Goal: Task Accomplishment & Management: Manage account settings

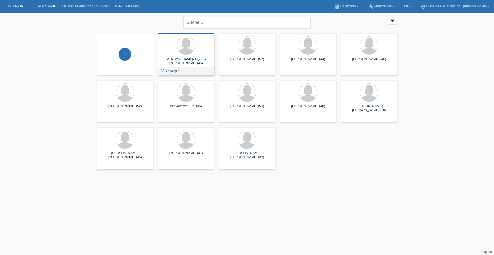
click at [191, 66] on div "[PERSON_NAME]- Myrrthe [PERSON_NAME] (45) launch Anzeigen" at bounding box center [186, 54] width 56 height 42
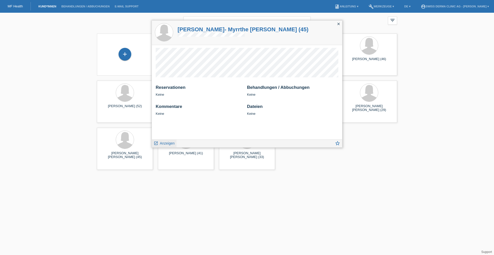
click at [169, 143] on span "Anzeigen" at bounding box center [167, 143] width 15 height 4
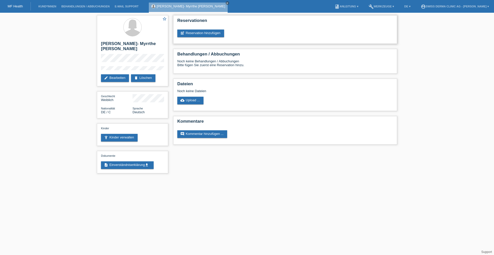
click at [199, 29] on div "Reservationen post_add Reservation hinzufügen" at bounding box center [285, 29] width 224 height 28
click at [199, 32] on link "post_add Reservation hinzufügen" at bounding box center [200, 33] width 47 height 8
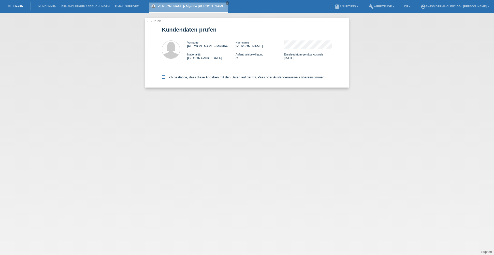
click at [162, 77] on icon at bounding box center [163, 76] width 3 height 3
click at [162, 77] on input "Ich bestätige, dass diese Angaben mit den Daten auf der ID, Pass oder Ausländer…" at bounding box center [163, 76] width 3 height 3
checkbox input "true"
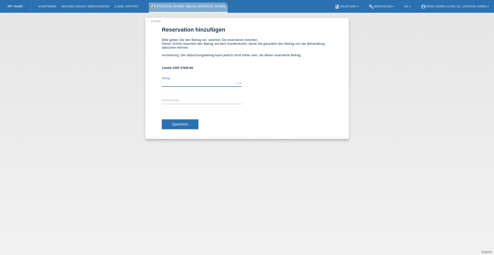
click at [198, 84] on input "text" at bounding box center [202, 83] width 80 height 6
type input "100.00"
click at [195, 100] on input "text" at bounding box center [202, 100] width 80 height 6
type input "Beratung"
click at [187, 128] on button "Speichern" at bounding box center [180, 124] width 37 height 10
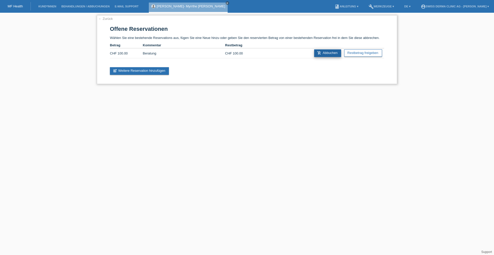
click at [334, 54] on link "add_shopping_cart Abbuchen" at bounding box center [327, 53] width 27 height 8
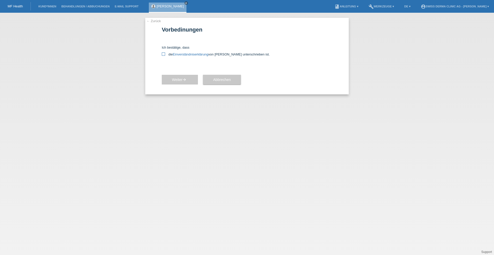
click at [164, 54] on icon at bounding box center [163, 53] width 3 height 3
click at [164, 54] on input "die Einverständniserklärung von der Kundin unterschrieben ist." at bounding box center [163, 53] width 3 height 3
checkbox input "true"
click at [190, 83] on button "Weiter arrow_forward" at bounding box center [180, 80] width 36 height 10
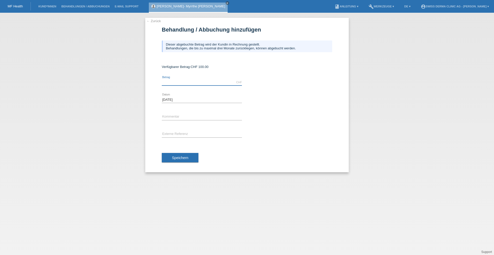
click at [180, 83] on input "text" at bounding box center [202, 82] width 80 height 6
type input "100.00"
click at [185, 115] on input "text" at bounding box center [202, 117] width 80 height 6
type input "Beratung"
click at [178, 159] on span "Speichern" at bounding box center [180, 158] width 16 height 4
